Goal: Task Accomplishment & Management: Manage account settings

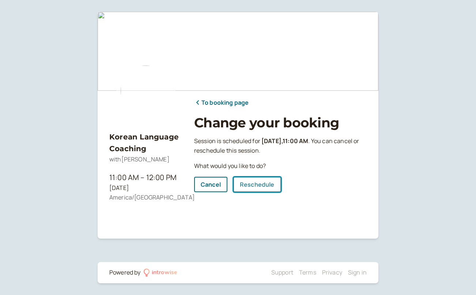
click at [250, 181] on link "Reschedule" at bounding box center [257, 184] width 48 height 15
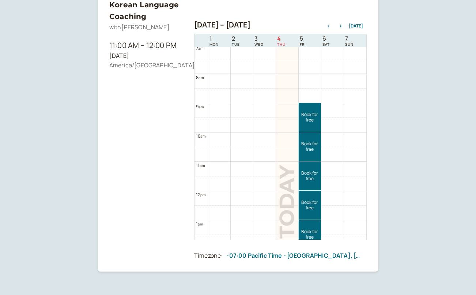
scroll to position [146, 0]
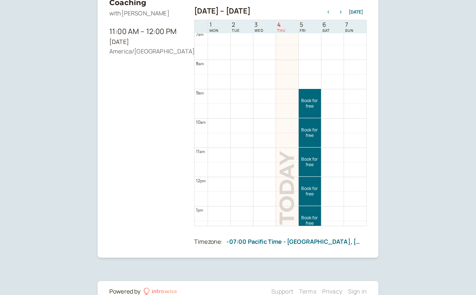
click at [343, 10] on button "button" at bounding box center [340, 12] width 9 height 5
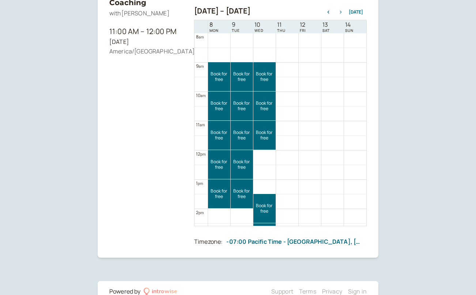
click at [343, 11] on icon "button" at bounding box center [340, 12] width 9 height 3
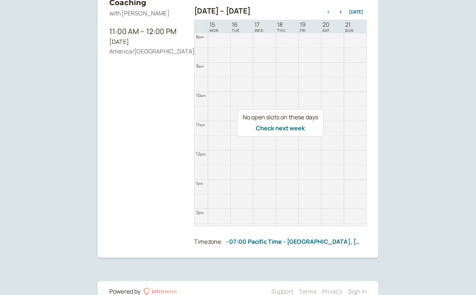
click at [327, 13] on icon "button" at bounding box center [328, 12] width 9 height 3
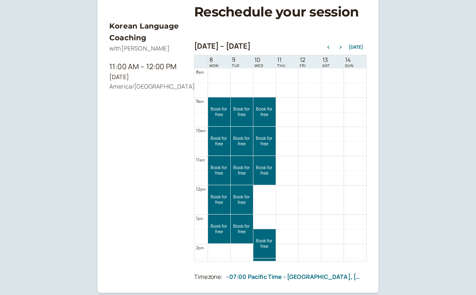
scroll to position [96, 0]
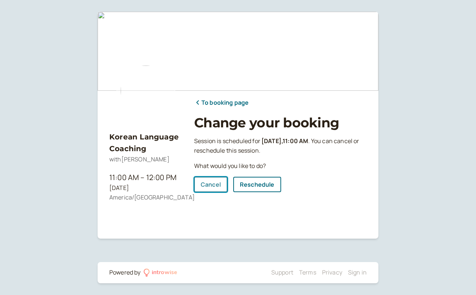
click at [213, 184] on link "Cancel" at bounding box center [210, 184] width 33 height 15
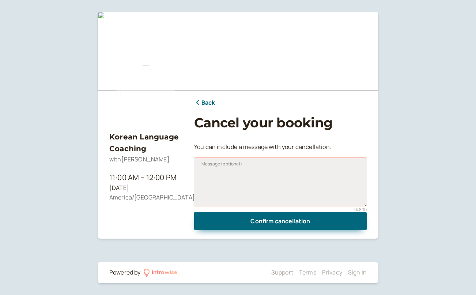
click at [227, 185] on textarea "Message (optional)" at bounding box center [280, 182] width 172 height 48
click at [224, 177] on textarea "Sorry I ahve to cancel." at bounding box center [280, 182] width 172 height 48
click at [269, 172] on textarea "Sorry I have to cancel." at bounding box center [280, 182] width 172 height 48
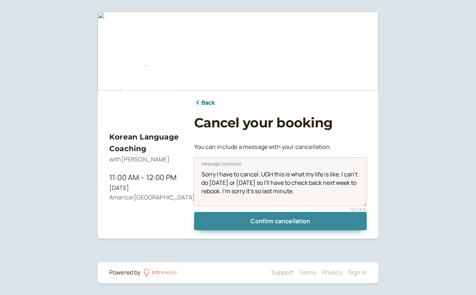
type textarea "Sorry I have to cancel. UGH this is what my life is like. I can't do [DATE] or …"
click at [247, 225] on button "Confirm cancellation" at bounding box center [280, 221] width 172 height 18
